Goal: Find specific page/section: Find specific page/section

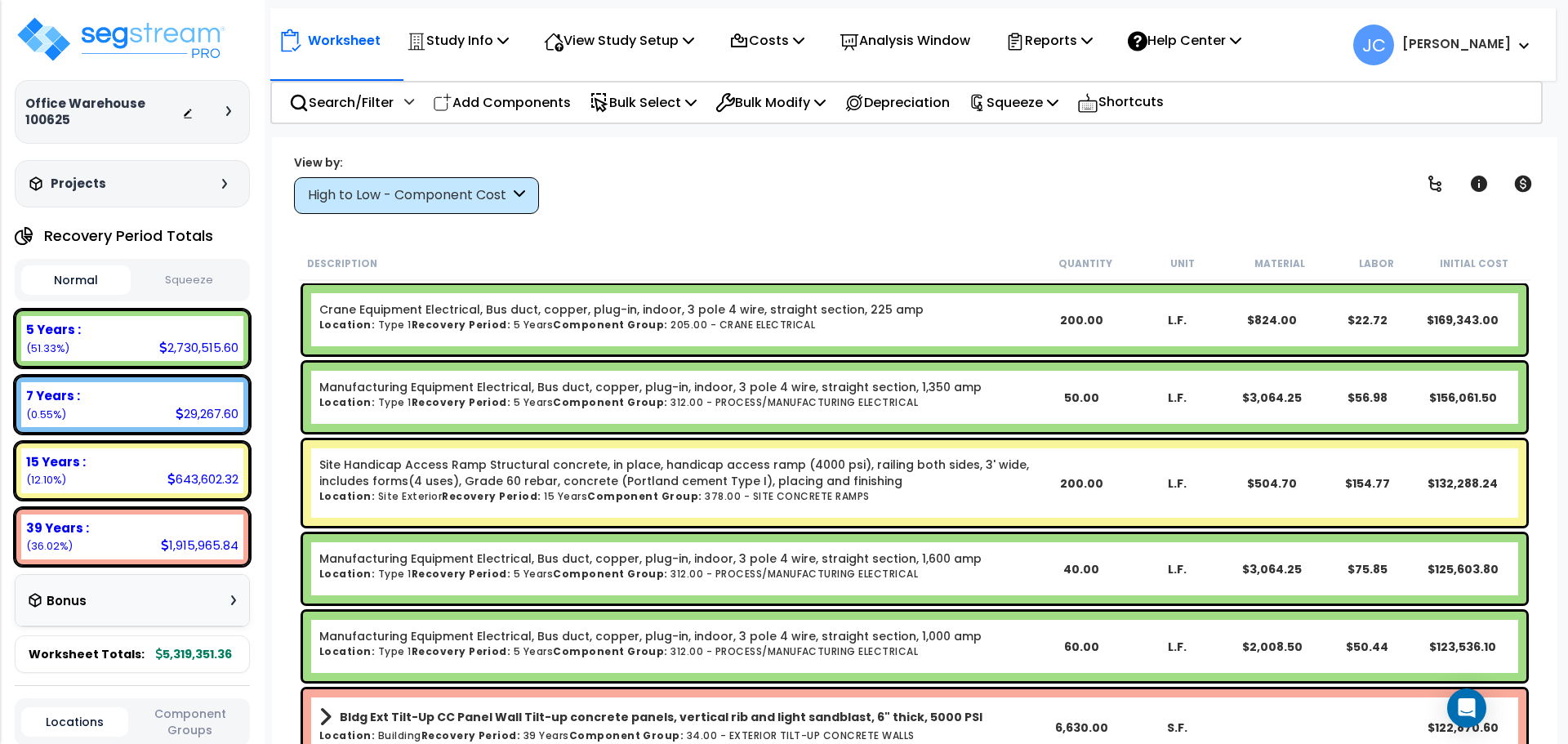
click at [458, 199] on div "High to Low - Component Cost" at bounding box center [409, 195] width 202 height 18
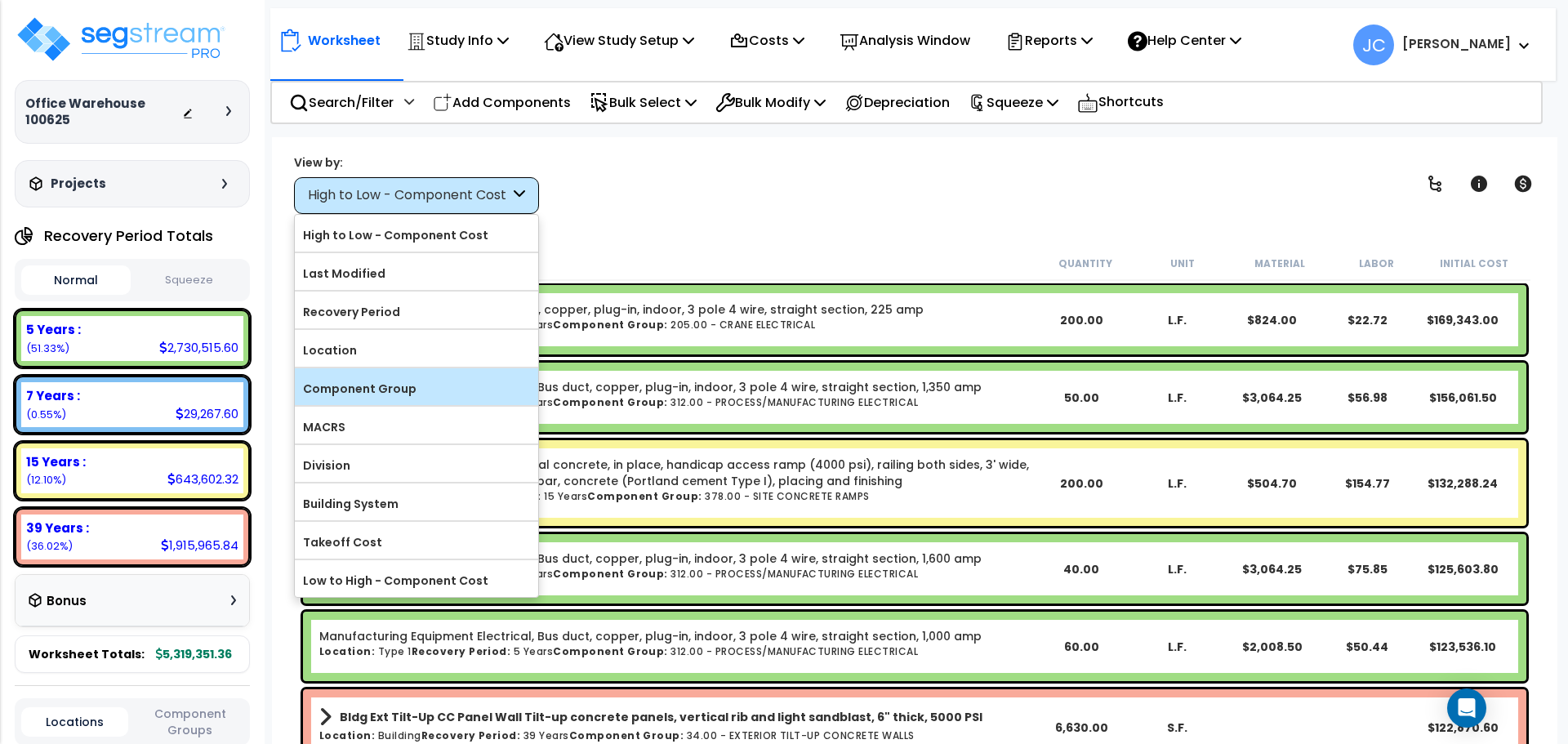
click at [445, 376] on label "Component Group" at bounding box center [416, 388] width 243 height 25
click at [0, 0] on input "Component Group" at bounding box center [0, 0] width 0 height 0
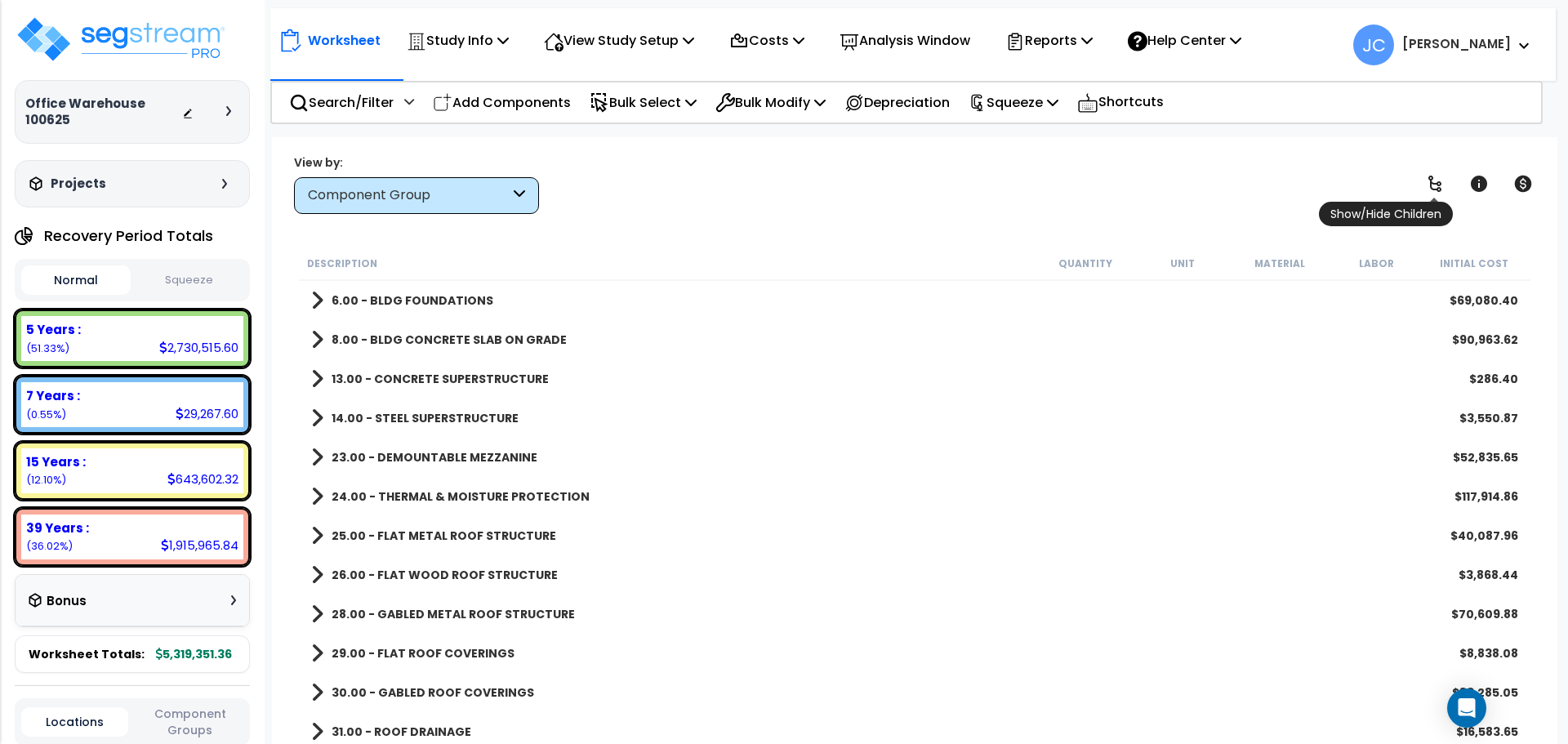
click at [1434, 179] on icon at bounding box center [1435, 184] width 19 height 19
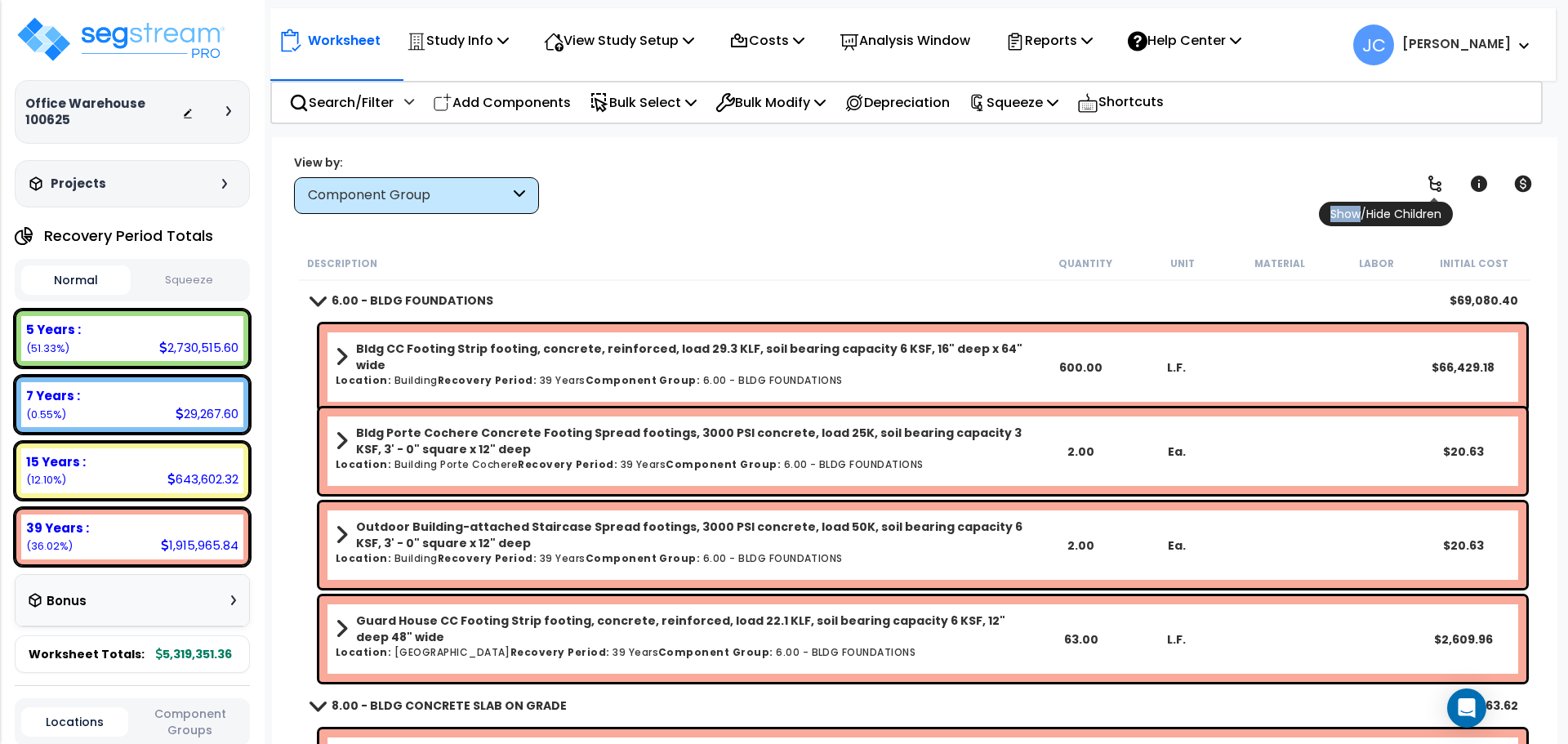
click at [1434, 179] on icon at bounding box center [1435, 184] width 19 height 19
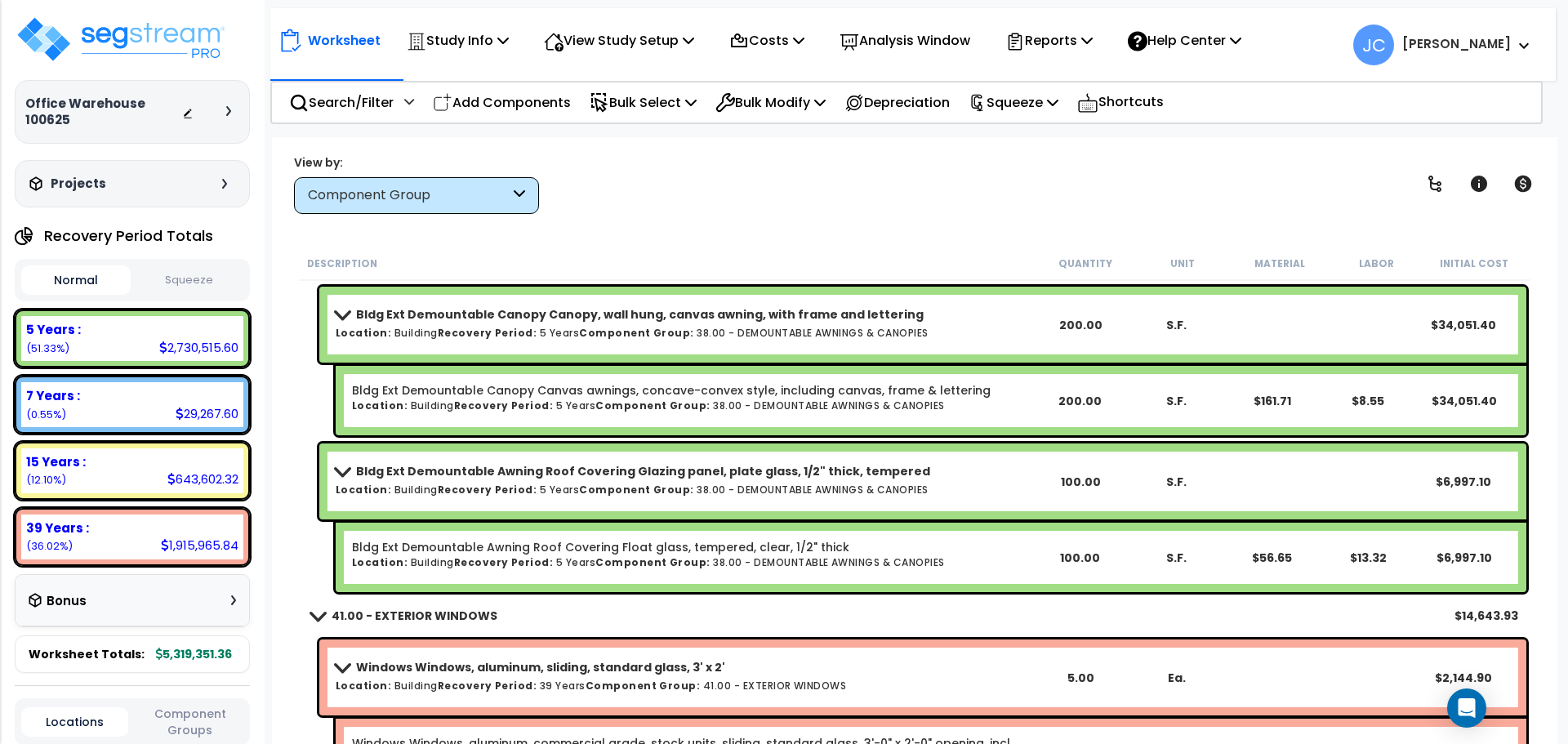
scroll to position [17184, 0]
